Goal: Navigation & Orientation: Find specific page/section

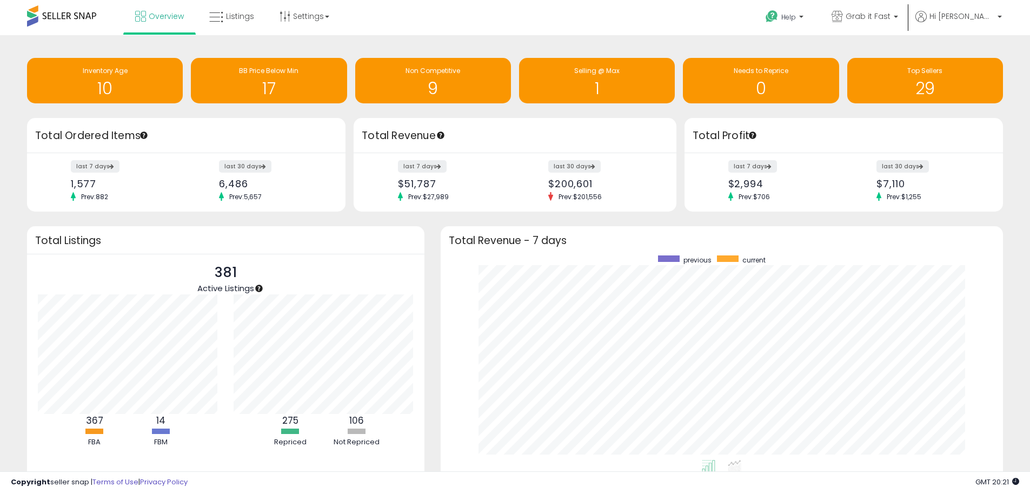
scroll to position [204, 541]
click at [140, 16] on icon at bounding box center [140, 16] width 11 height 11
click at [874, 12] on span "Grab it Fast" at bounding box center [868, 16] width 45 height 11
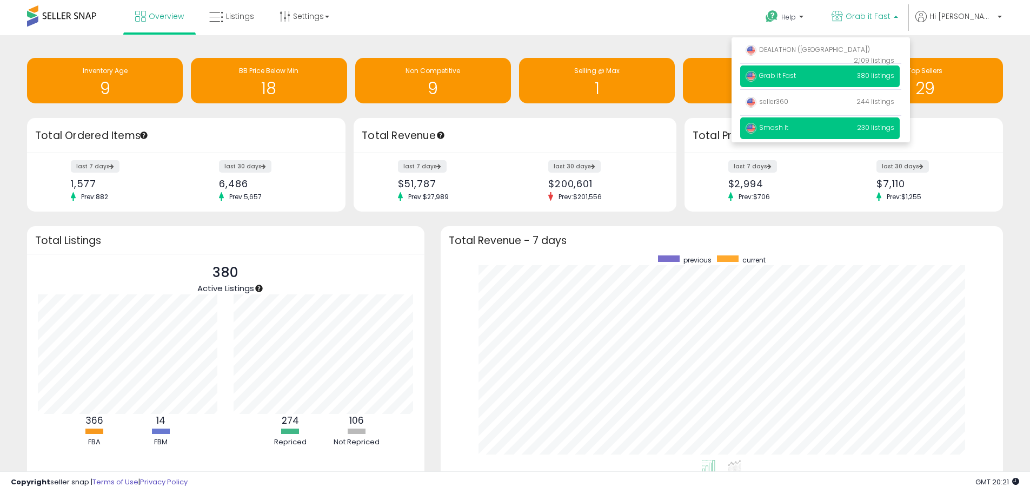
click at [808, 132] on p "Smash It 230 listings" at bounding box center [820, 128] width 160 height 22
